Goal: Check status: Check status

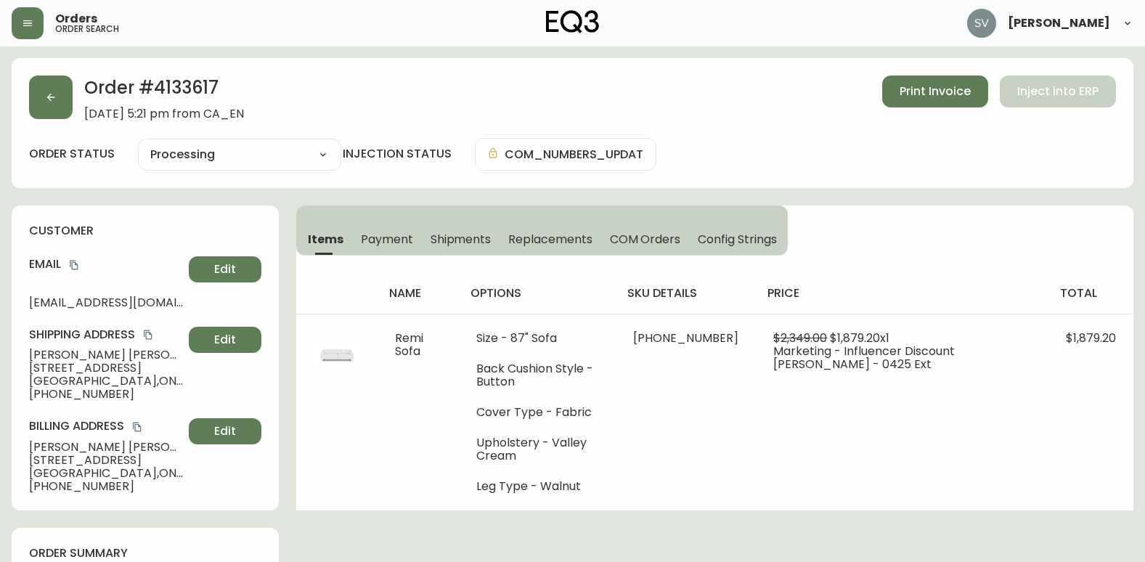
select select "PROCESSING"
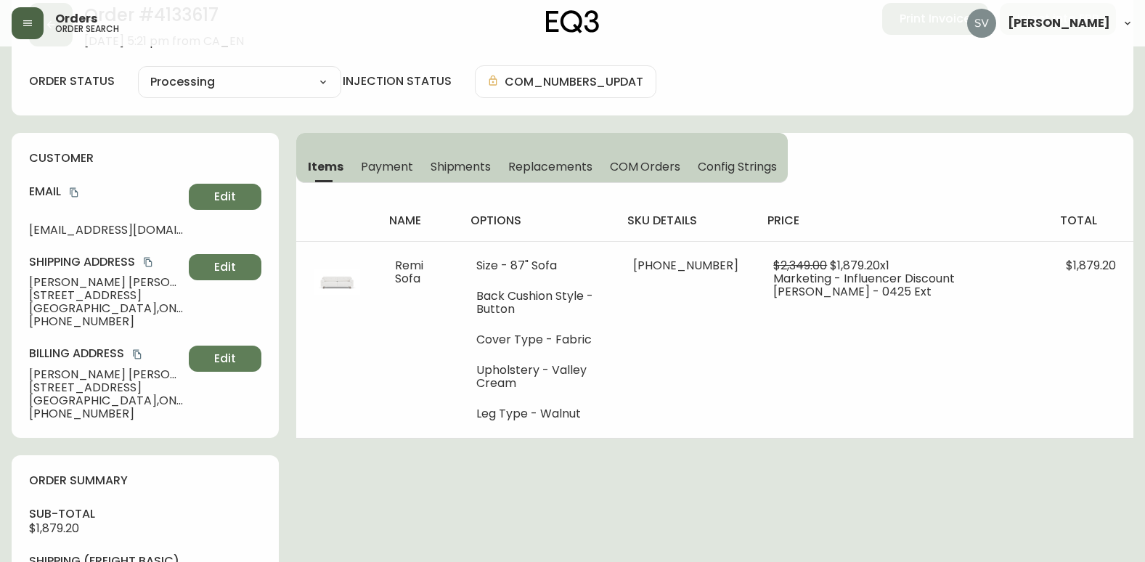
click at [30, 32] on button "button" at bounding box center [28, 23] width 32 height 32
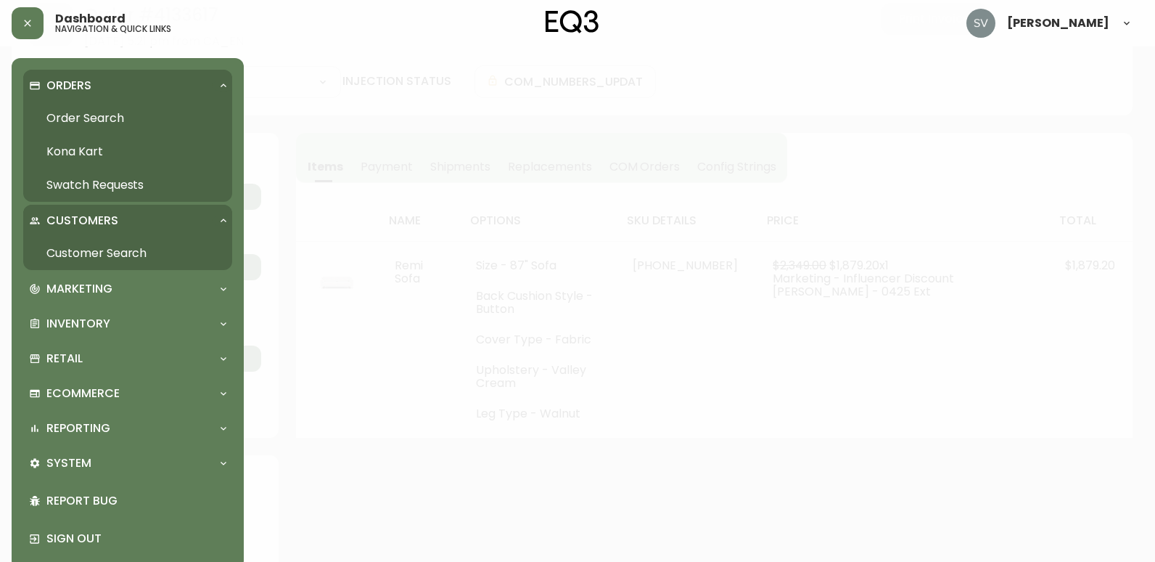
scroll to position [73, 0]
click at [99, 115] on link "Order Search" at bounding box center [127, 118] width 209 height 33
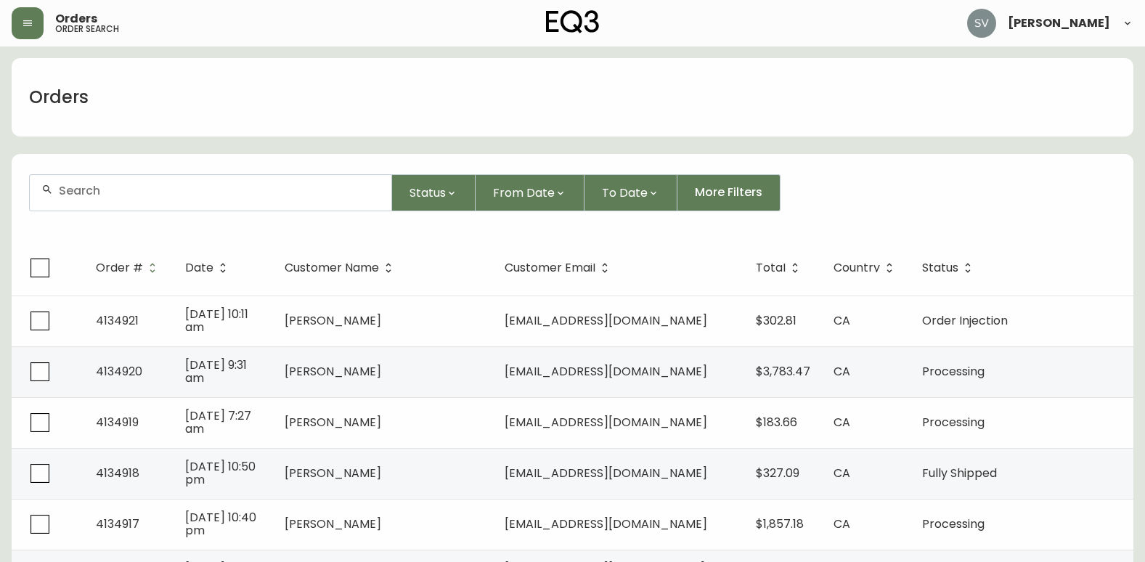
click at [203, 201] on div at bounding box center [210, 193] width 361 height 36
drag, startPoint x: 203, startPoint y: 201, endPoint x: 123, endPoint y: 193, distance: 81.0
paste input "4080973"
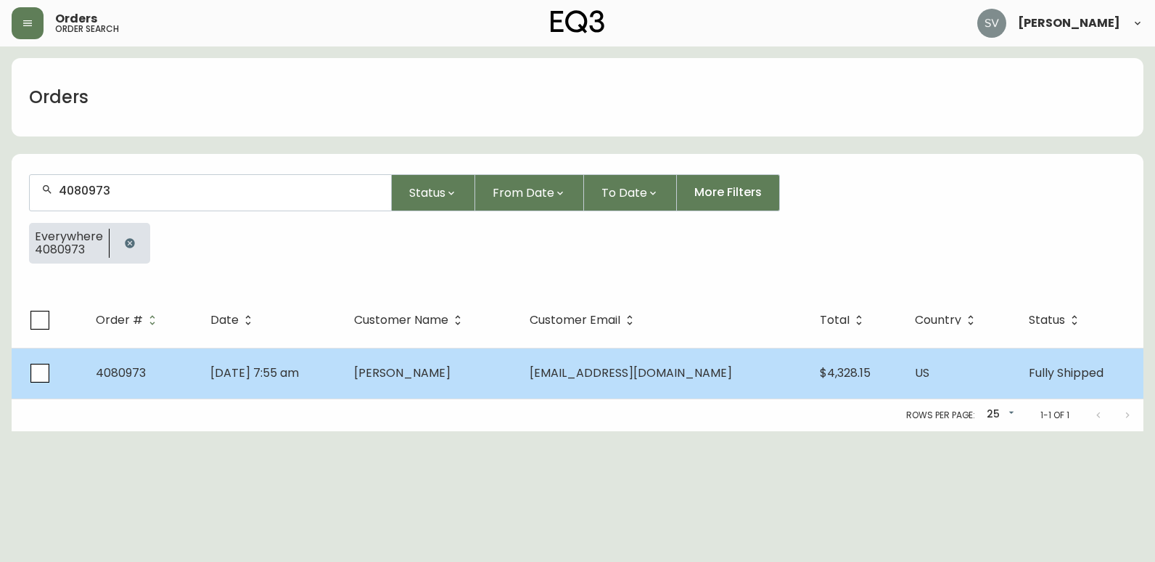
type input "4080973"
click at [451, 390] on td "[PERSON_NAME]" at bounding box center [431, 373] width 176 height 51
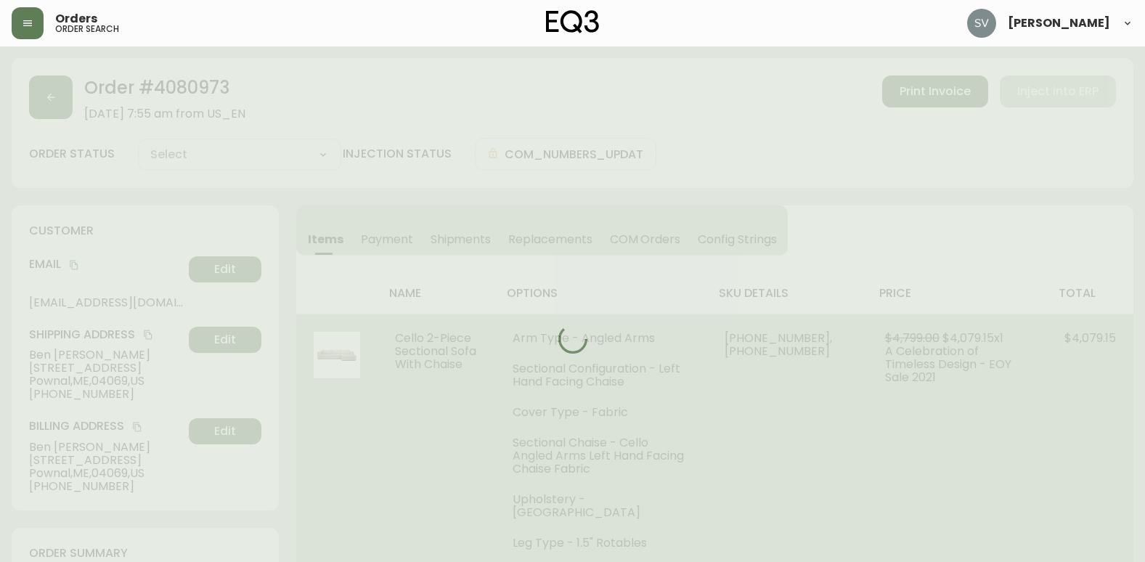
type input "Fully Shipped"
select select "FULLY_SHIPPED"
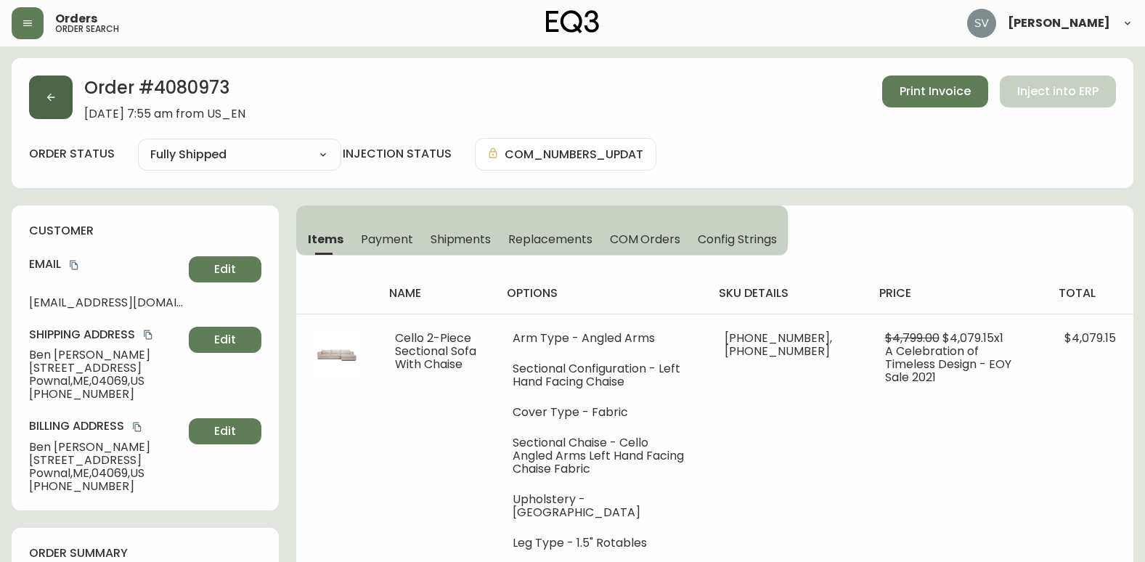
click at [52, 109] on button "button" at bounding box center [51, 97] width 44 height 44
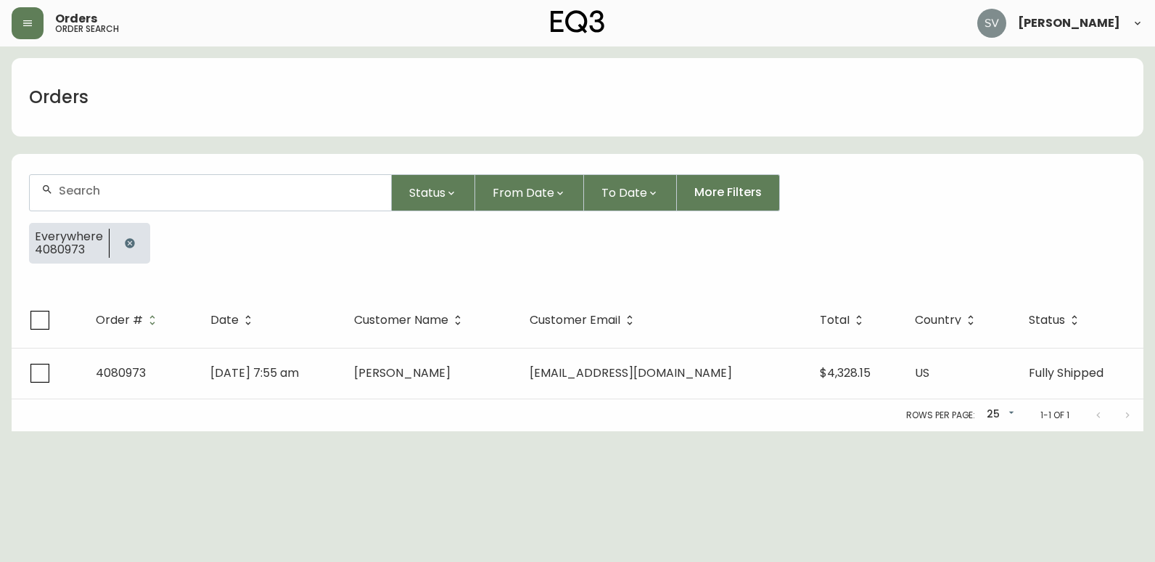
click at [127, 245] on icon "button" at bounding box center [129, 242] width 9 height 9
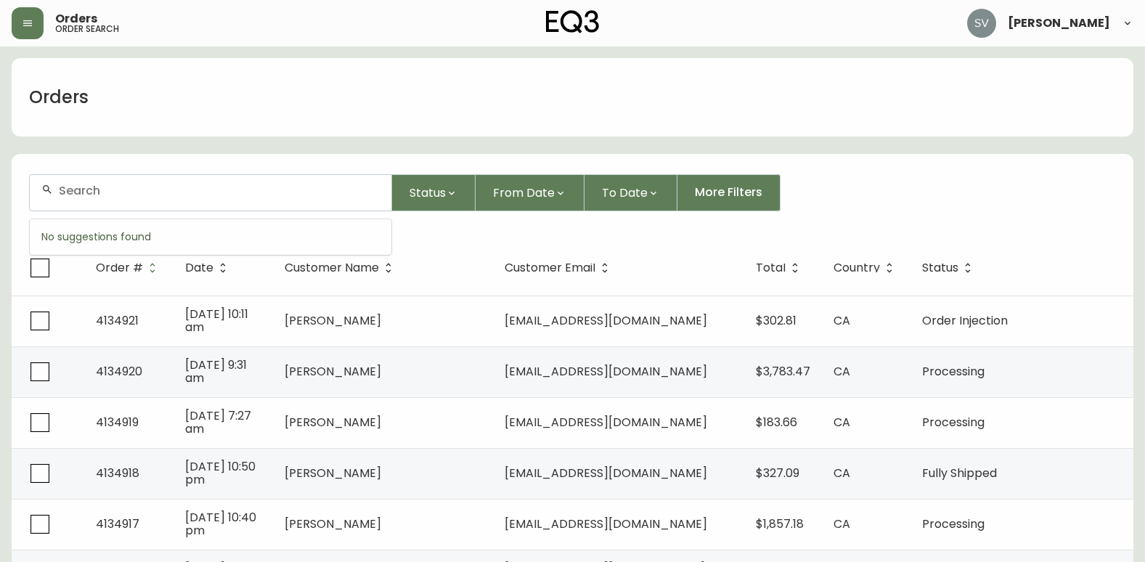
click at [181, 192] on input "text" at bounding box center [219, 191] width 321 height 14
type input "[PERSON_NAME]"
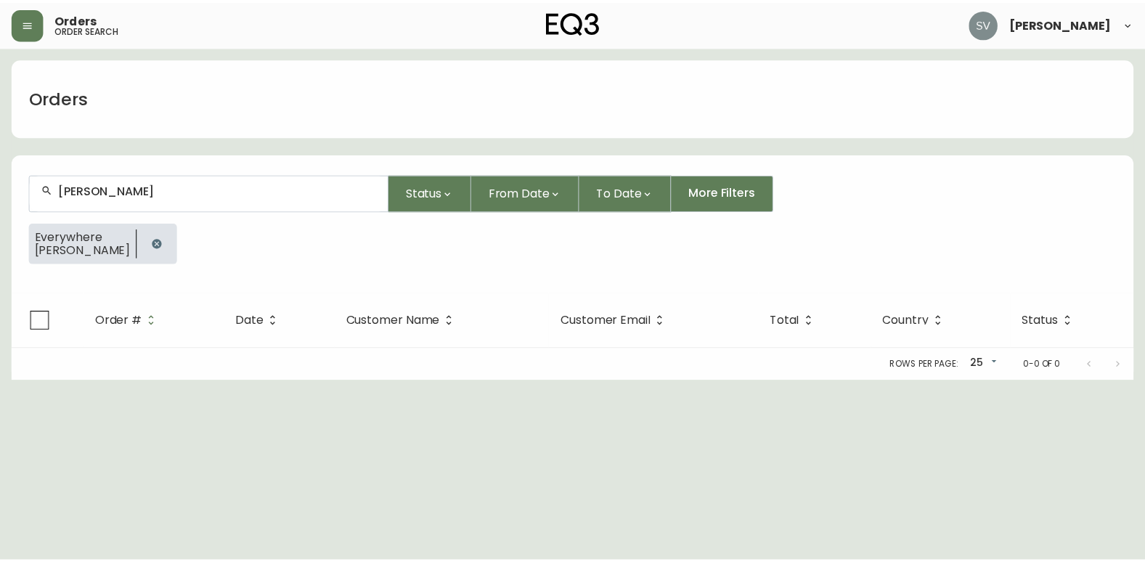
scroll to position [73, 0]
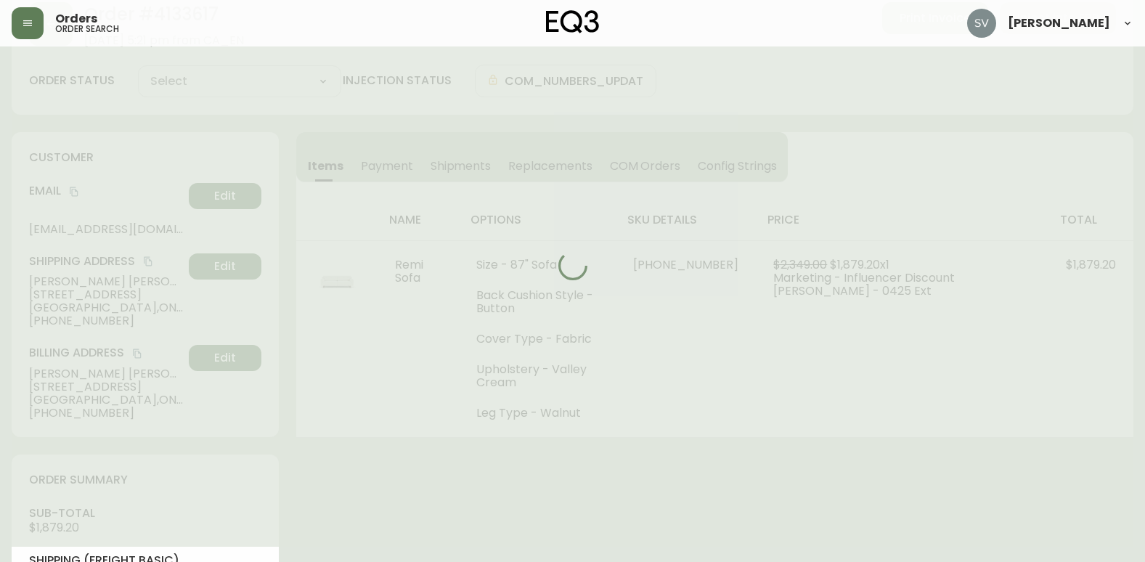
type input "Processing"
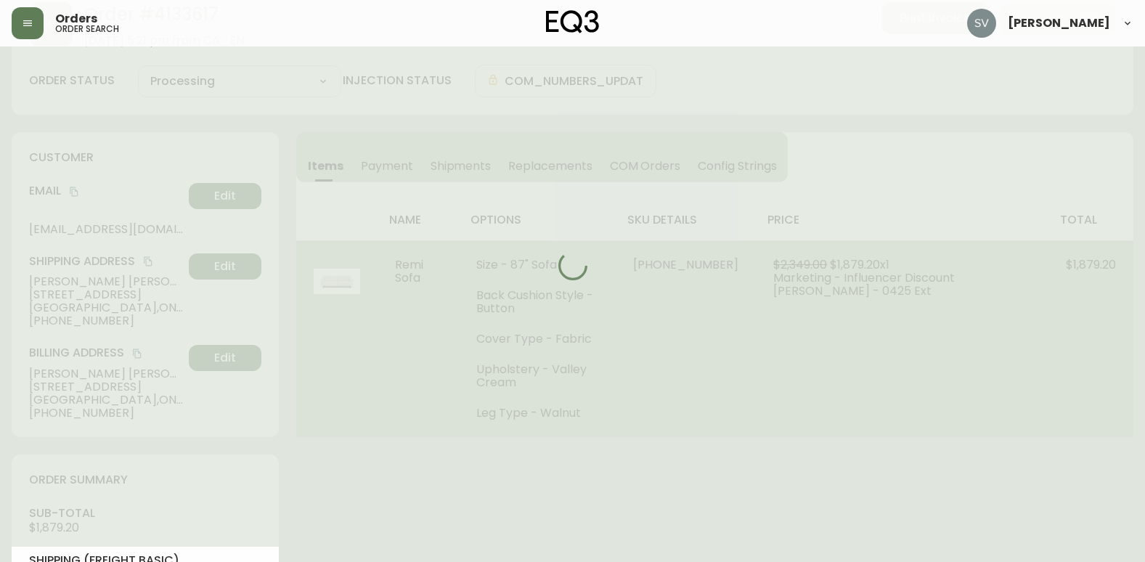
select select "PROCESSING"
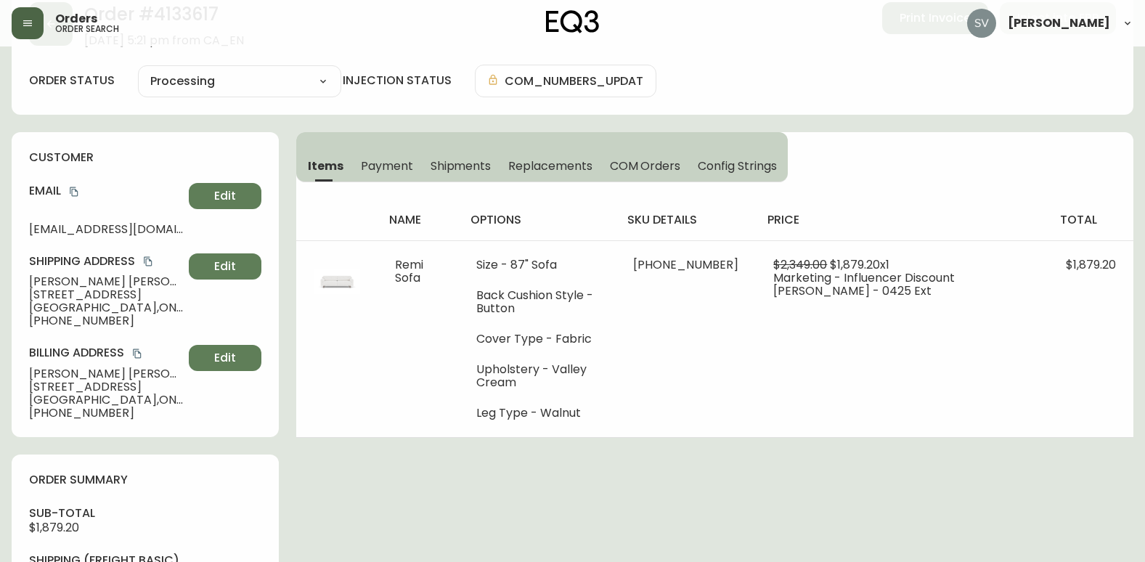
click at [34, 31] on button "button" at bounding box center [28, 23] width 32 height 32
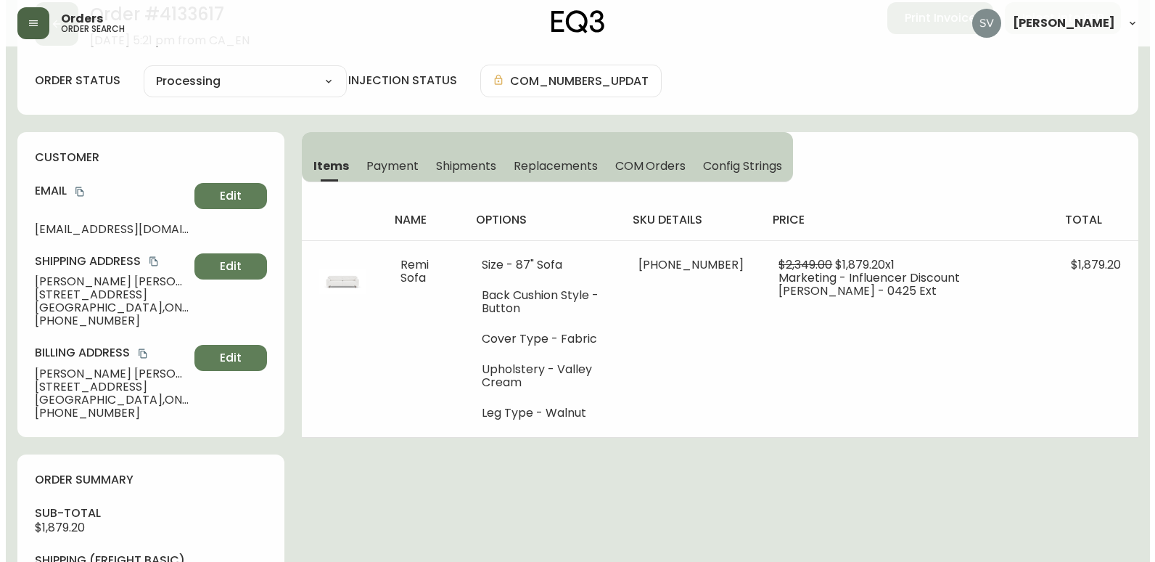
scroll to position [74, 0]
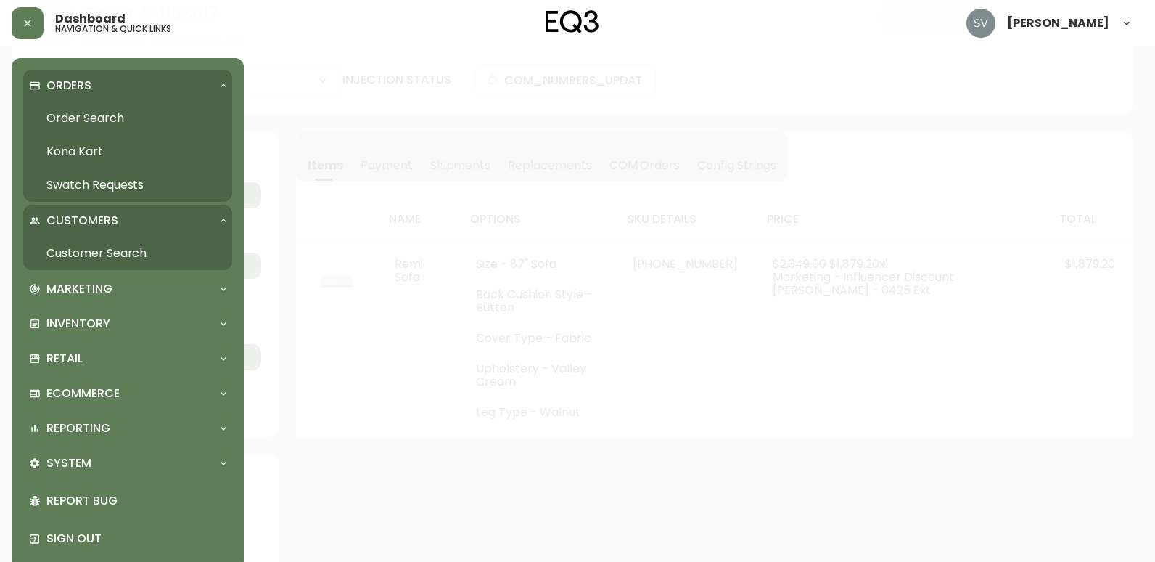
click at [114, 118] on link "Order Search" at bounding box center [127, 118] width 209 height 33
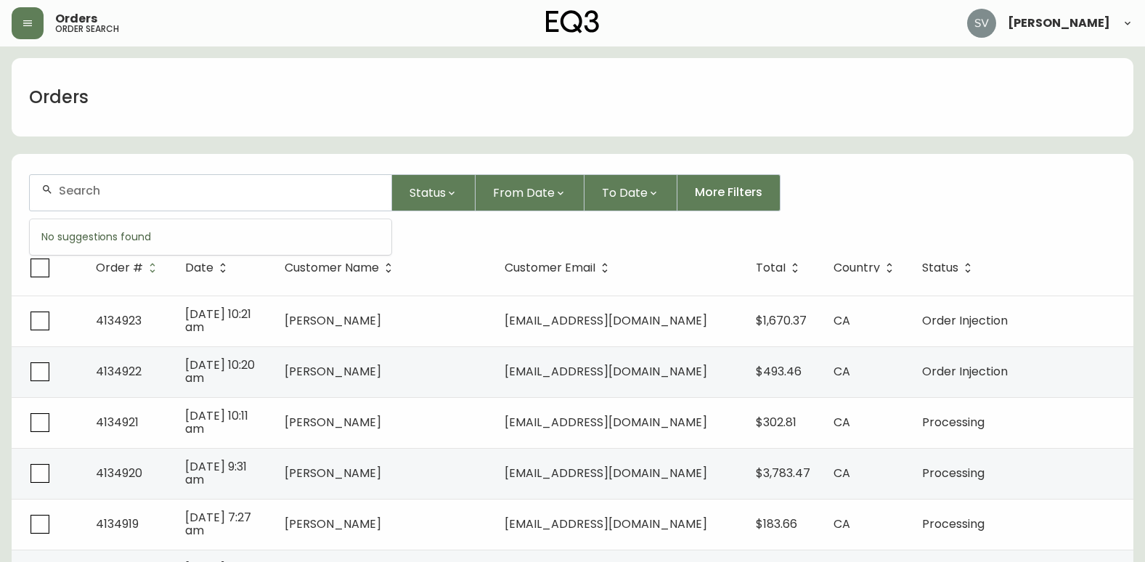
click at [181, 196] on input "text" at bounding box center [219, 191] width 321 height 14
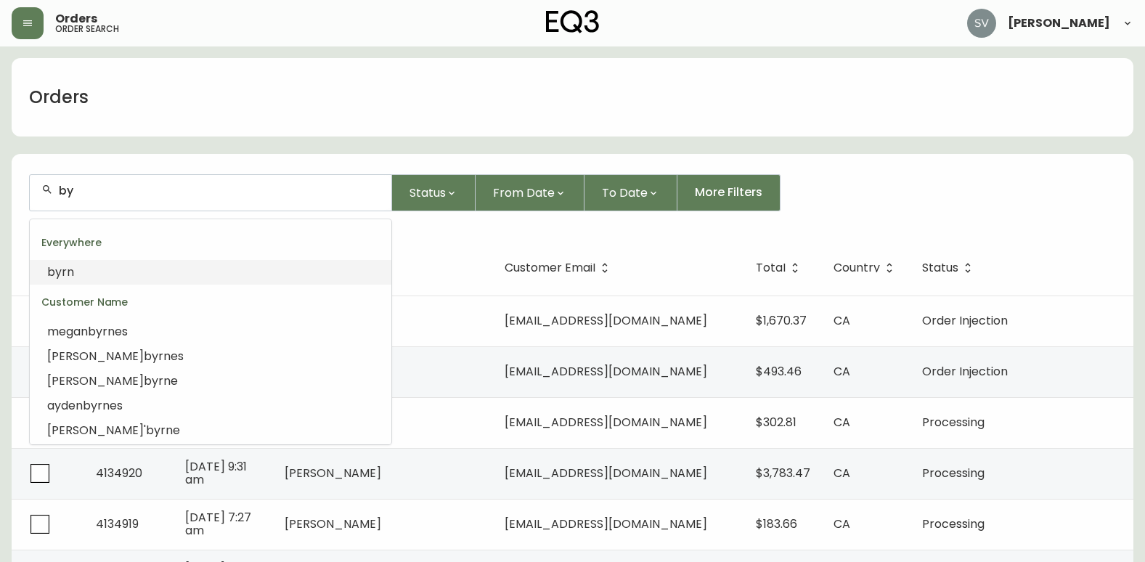
type input "b"
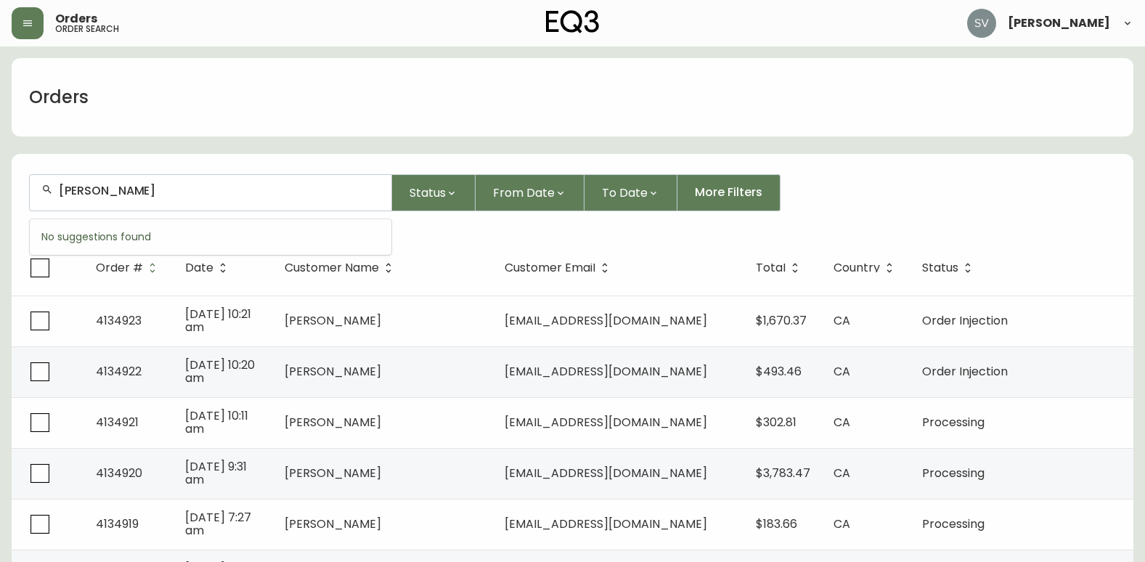
type input "[PERSON_NAME]"
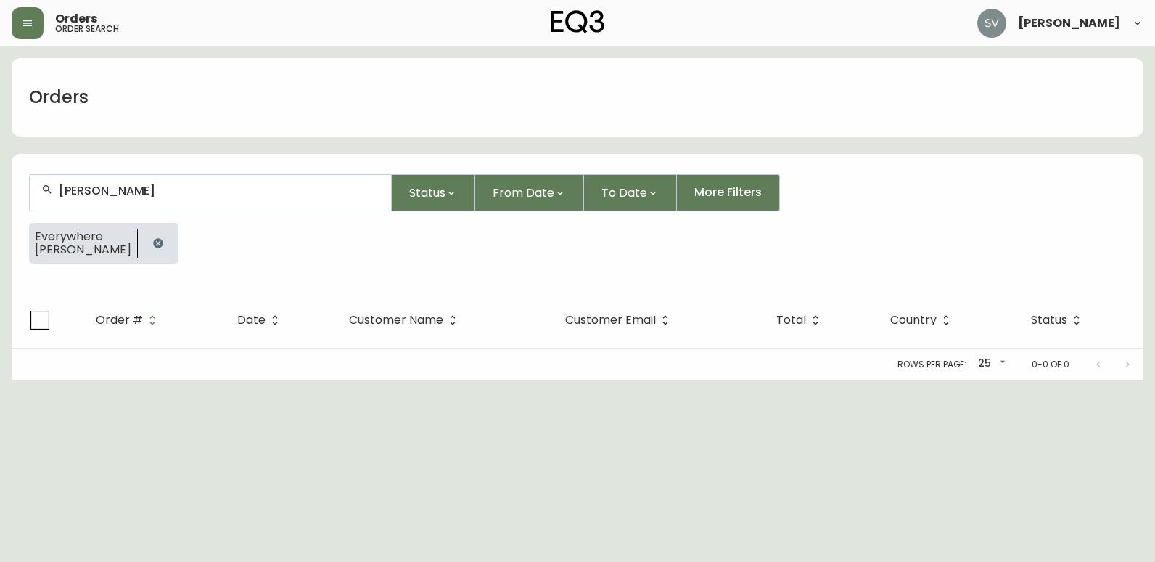
click at [152, 243] on icon "button" at bounding box center [158, 243] width 12 height 12
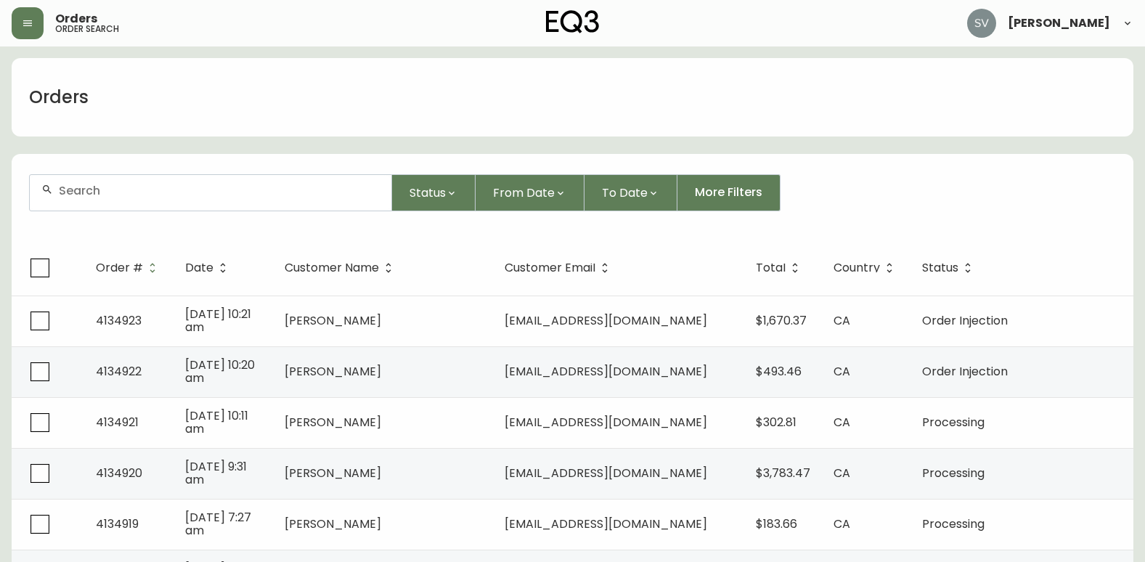
click at [94, 195] on input "text" at bounding box center [219, 191] width 321 height 14
paste input "4134195"
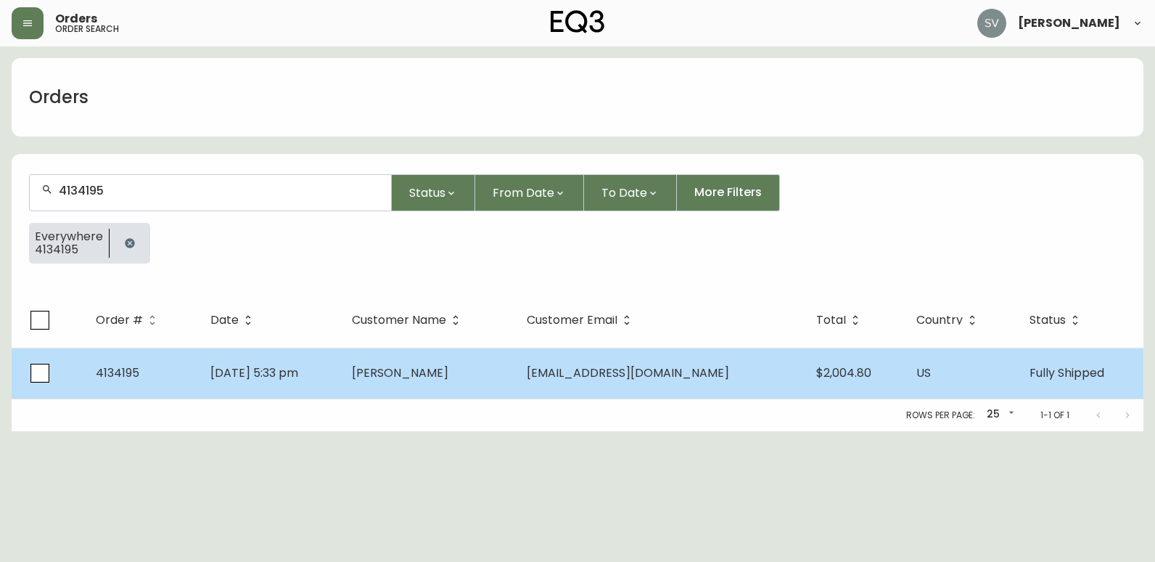
type input "4134195"
click at [439, 393] on td "[PERSON_NAME]" at bounding box center [427, 373] width 175 height 51
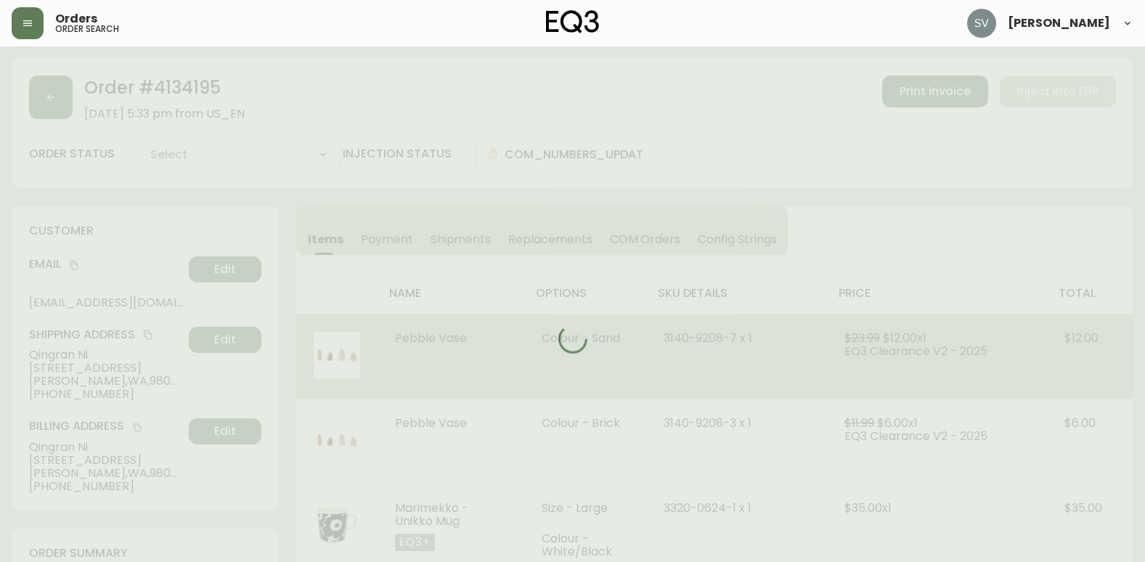
type input "Fully Shipped"
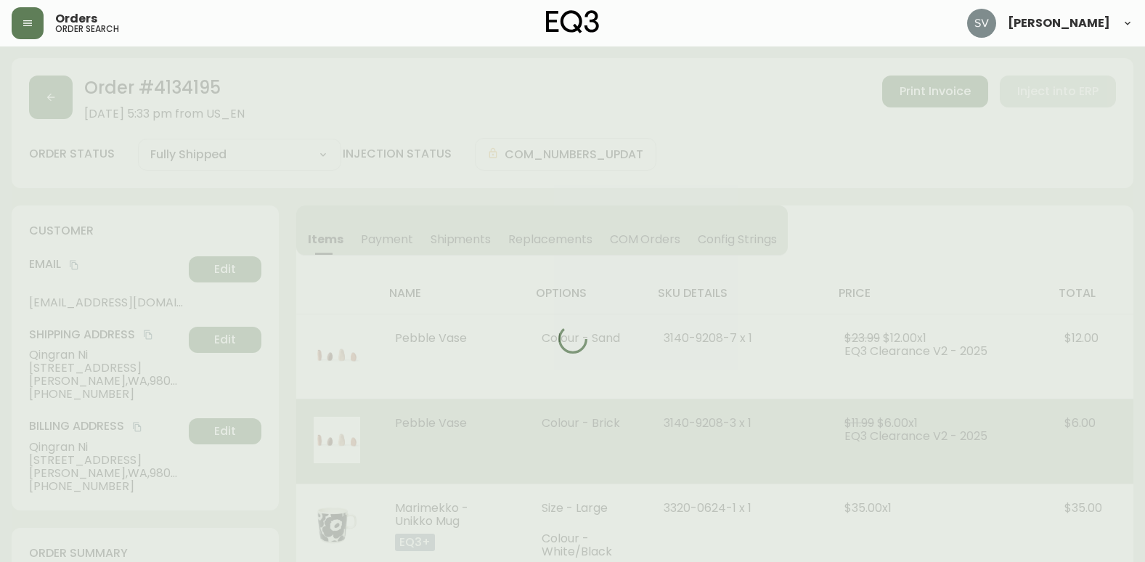
select select "FULLY_SHIPPED"
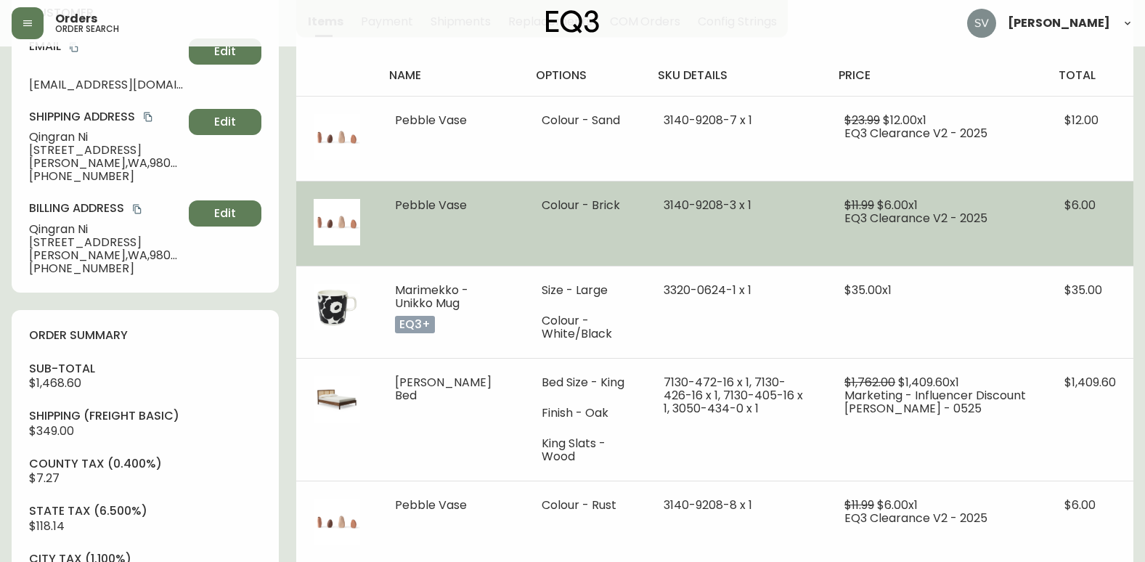
scroll to position [290, 0]
